Goal: Task Accomplishment & Management: Use online tool/utility

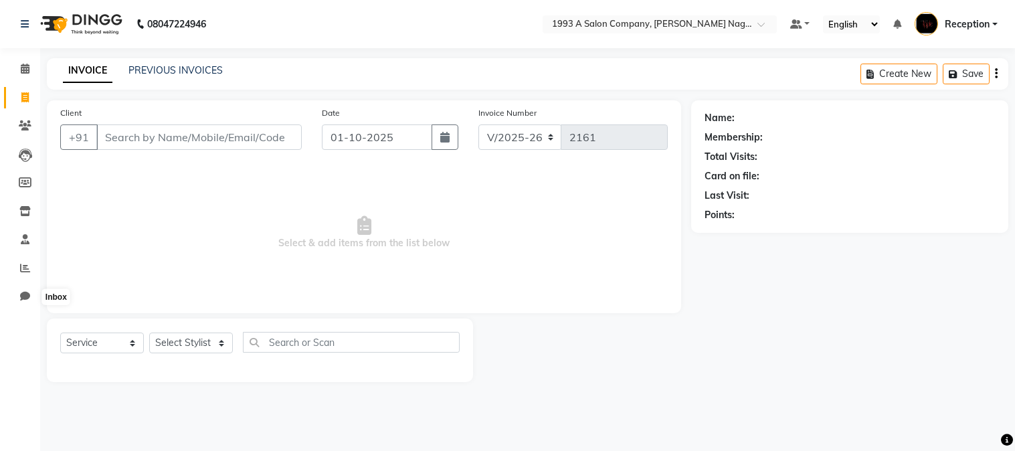
select select "144"
select select "service"
click at [25, 268] on icon at bounding box center [25, 268] width 10 height 10
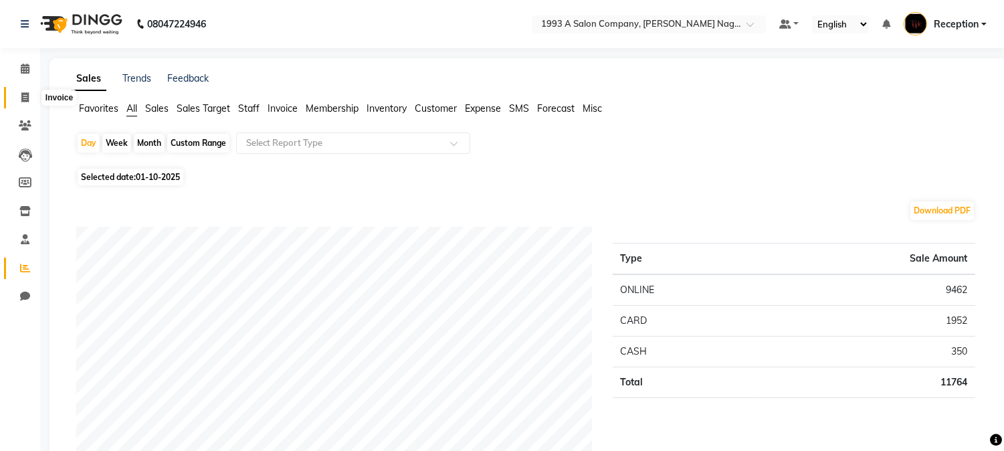
click at [23, 98] on icon at bounding box center [24, 97] width 7 height 10
select select "service"
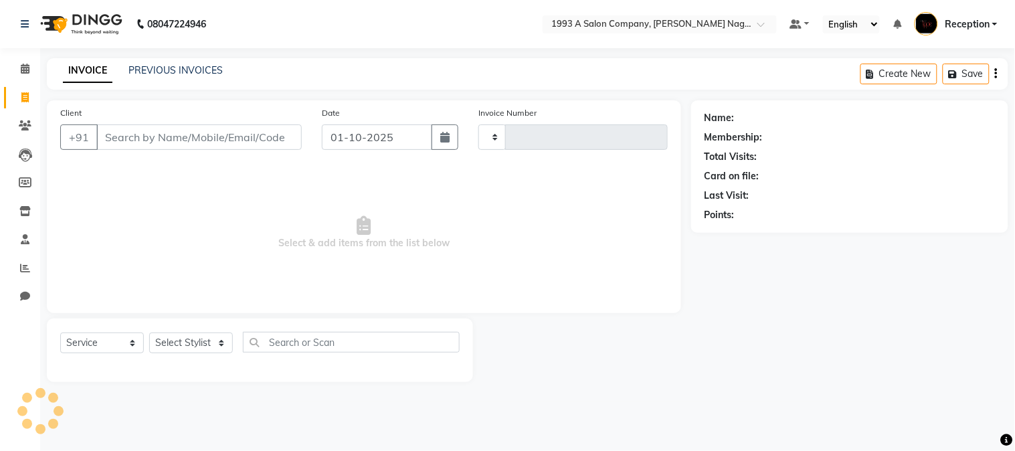
type input "2161"
select select "144"
click at [21, 270] on icon at bounding box center [25, 268] width 10 height 10
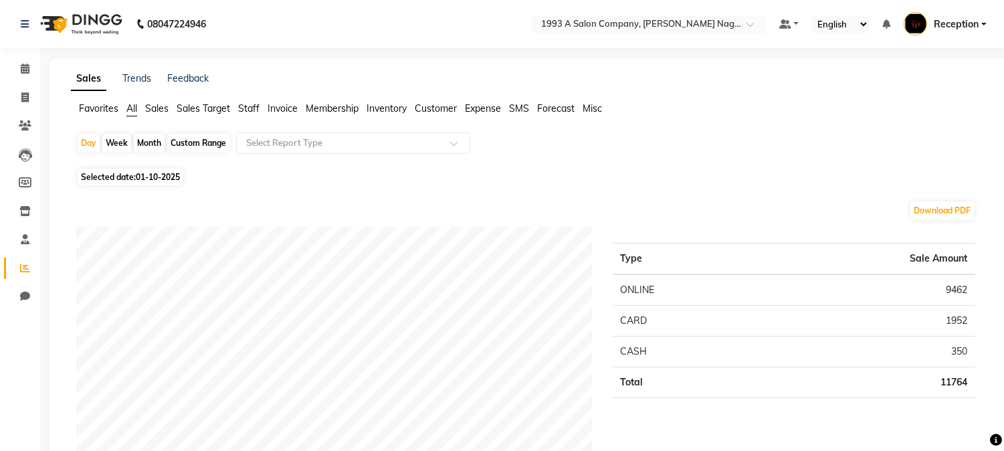
click at [149, 140] on div "Month" at bounding box center [149, 143] width 31 height 19
select select "10"
select select "2025"
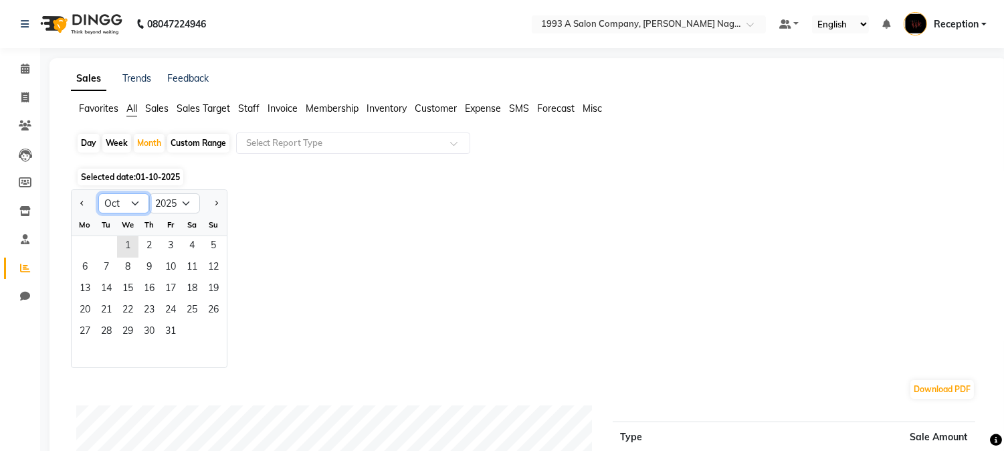
click at [135, 204] on select "Jan Feb Mar Apr May Jun [DATE] Aug Sep Oct Nov Dec" at bounding box center [123, 203] width 51 height 20
select select "9"
click at [98, 193] on select "Jan Feb Mar Apr May Jun [DATE] Aug Sep Oct Nov Dec" at bounding box center [123, 203] width 51 height 20
click at [104, 330] on span "30" at bounding box center [106, 332] width 21 height 21
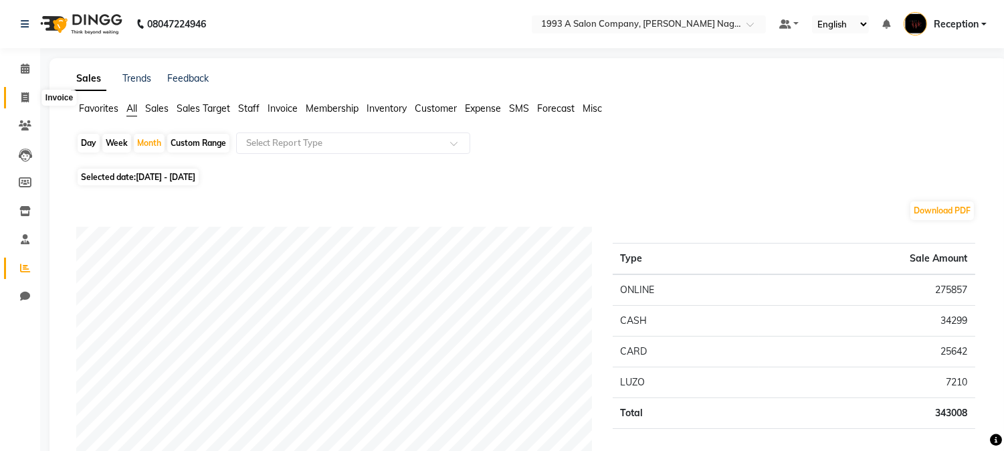
click at [29, 101] on span at bounding box center [24, 97] width 23 height 15
select select "service"
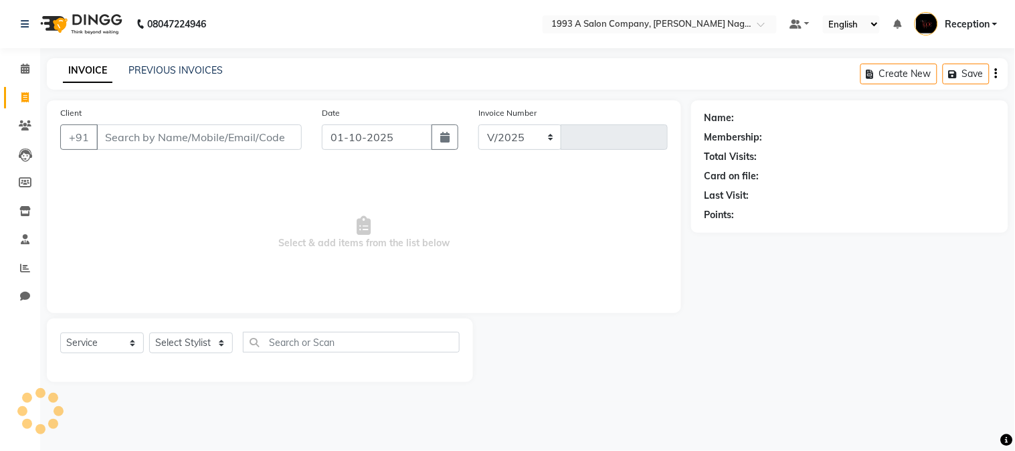
select select "144"
type input "2161"
click at [174, 69] on link "PREVIOUS INVOICES" at bounding box center [175, 70] width 94 height 12
